Goal: Task Accomplishment & Management: Complete application form

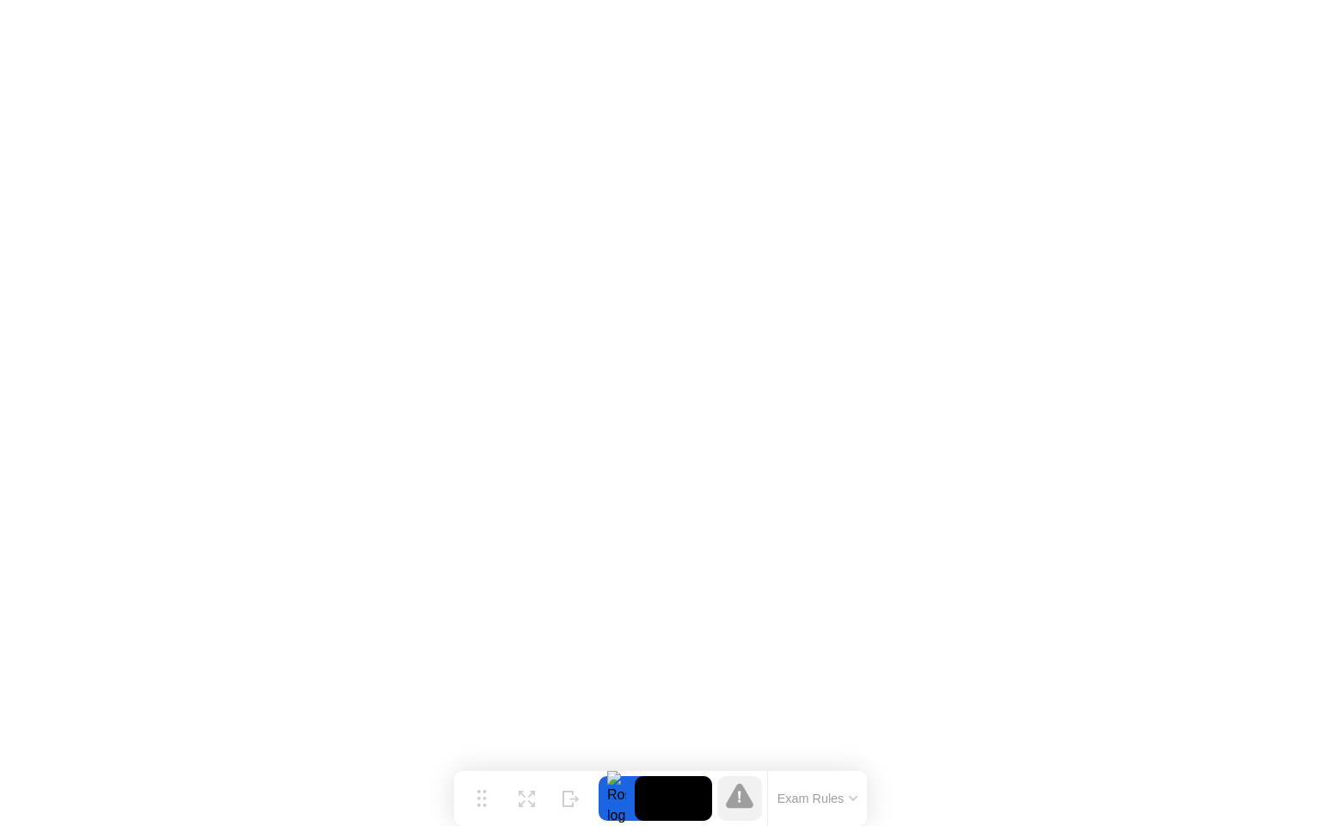
click at [742, 805] on icon at bounding box center [740, 795] width 28 height 25
click at [813, 796] on button "Exam Rules" at bounding box center [817, 797] width 91 height 15
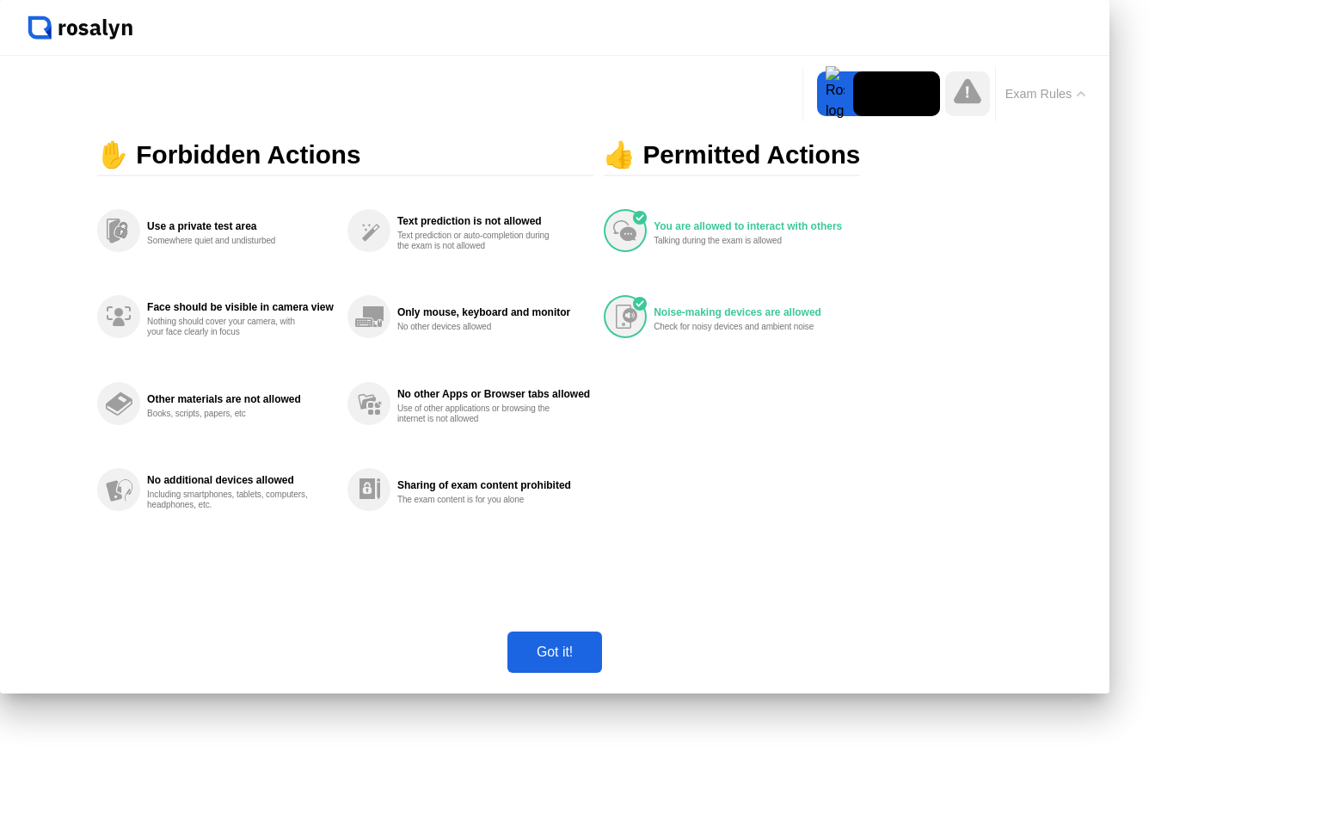
click at [597, 660] on div "Got it!" at bounding box center [555, 651] width 84 height 15
click img
click button "No"
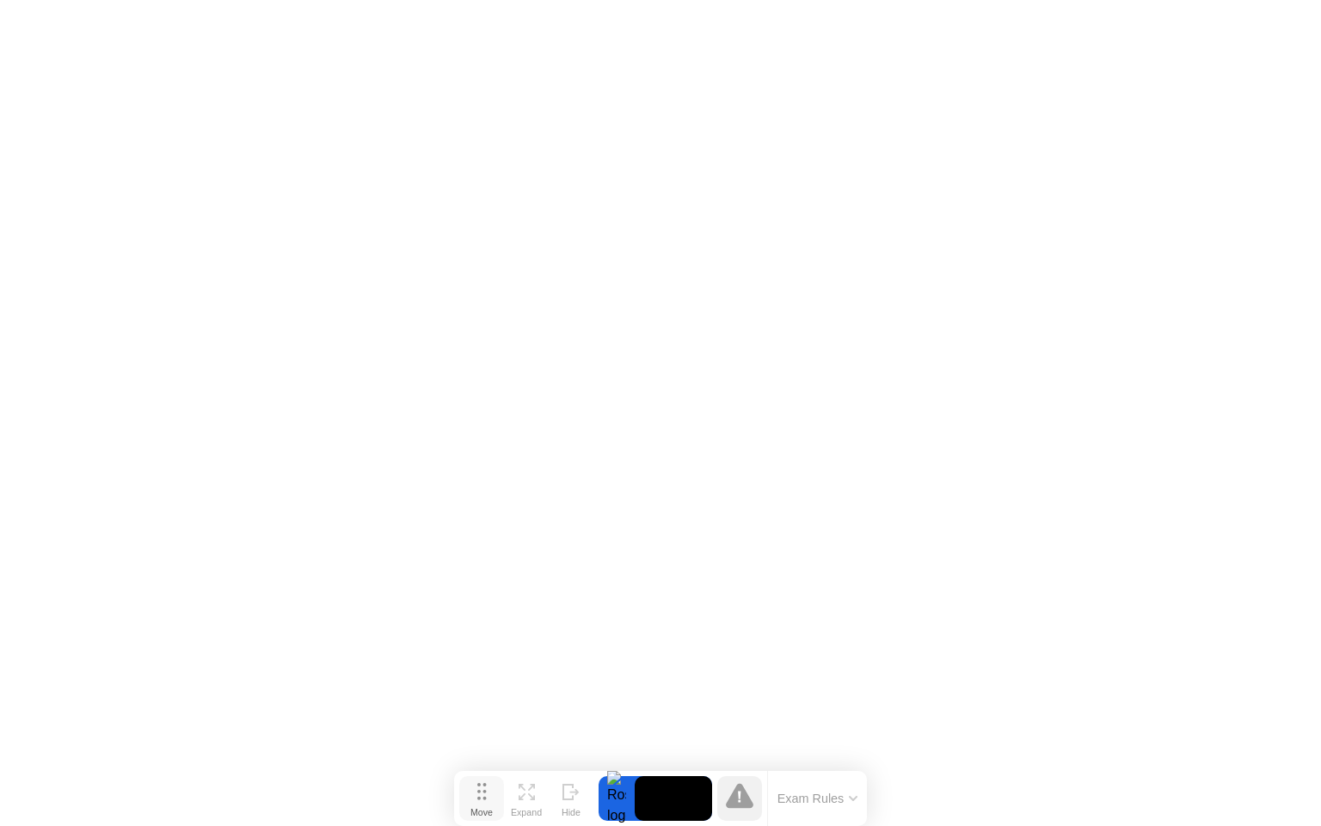
click at [476, 798] on button "Move" at bounding box center [481, 798] width 45 height 45
click at [514, 795] on button "Expand" at bounding box center [526, 798] width 45 height 45
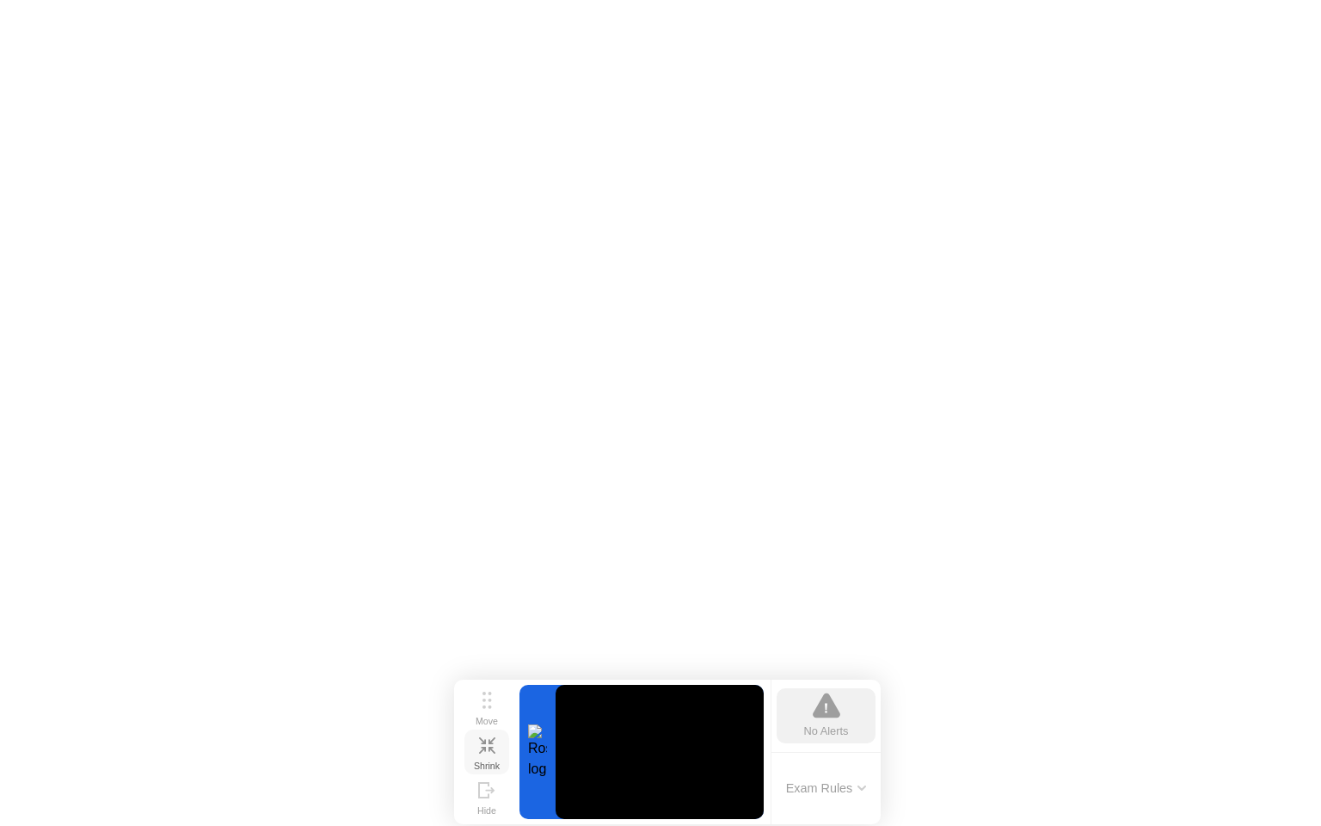
click at [484, 760] on div "Shrink" at bounding box center [487, 765] width 26 height 10
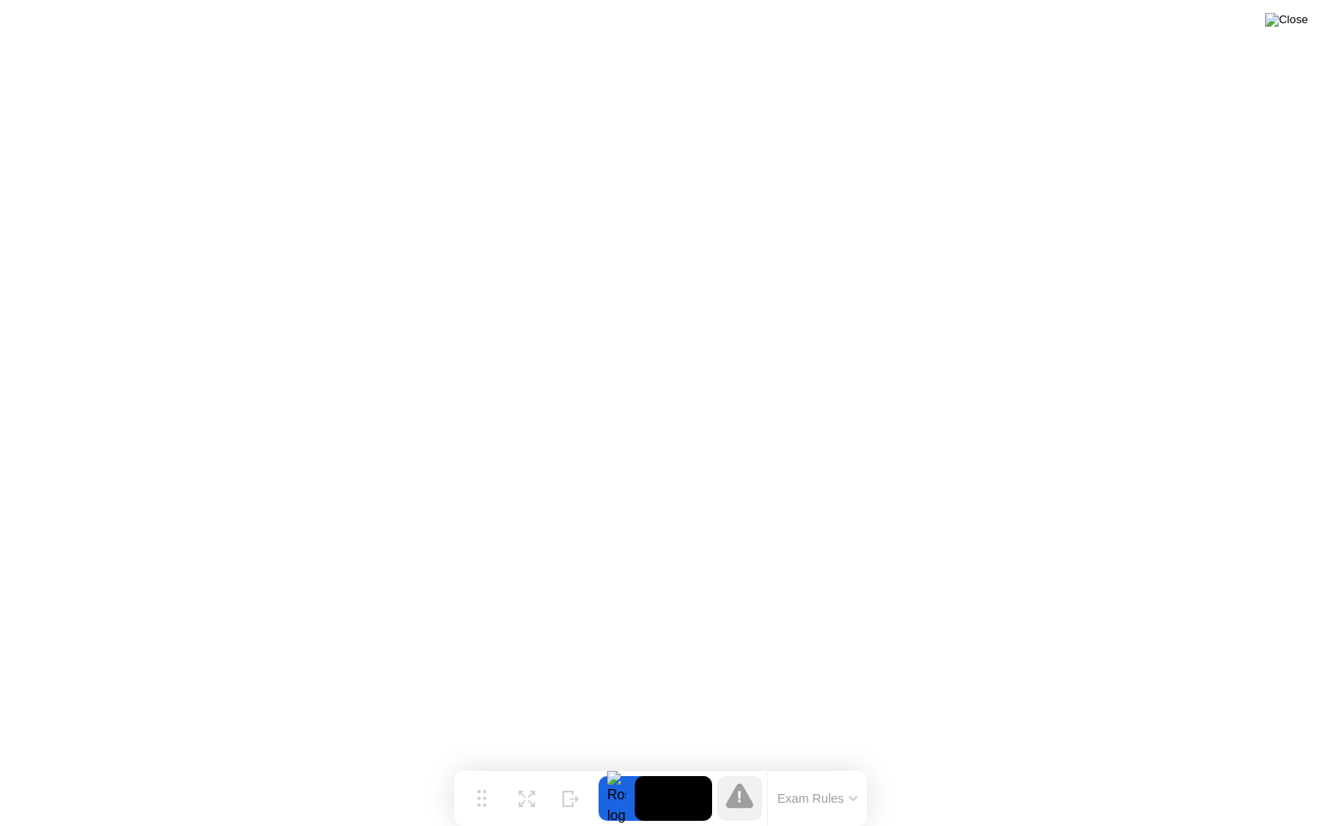
click at [1288, 13] on img at bounding box center [1286, 20] width 43 height 14
click at [1293, 27] on img at bounding box center [1286, 20] width 43 height 14
